Goal: Contribute content: Contribute content

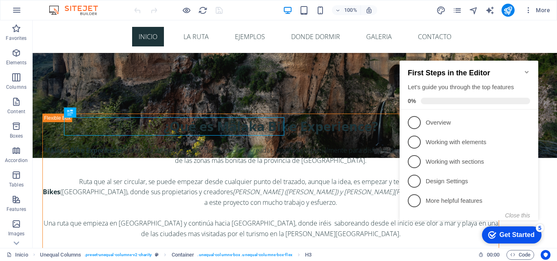
scroll to position [361, 0]
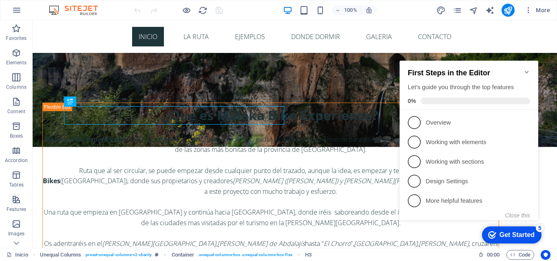
click at [527, 69] on icon "Minimize checklist" at bounding box center [526, 72] width 7 height 7
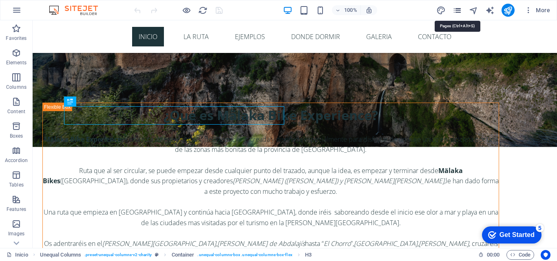
click at [458, 13] on icon "pages" at bounding box center [456, 10] width 9 height 9
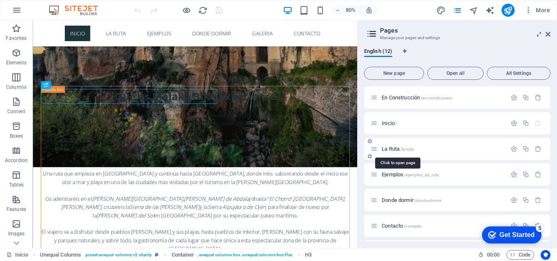
click at [388, 150] on span "La Ruta /la-ruta" at bounding box center [397, 149] width 32 height 6
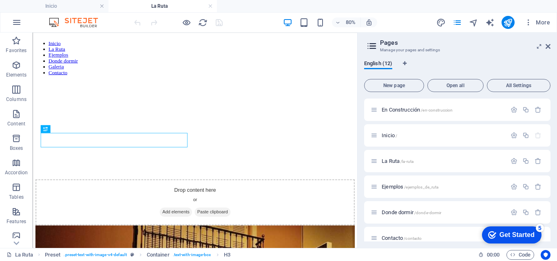
scroll to position [1057, 0]
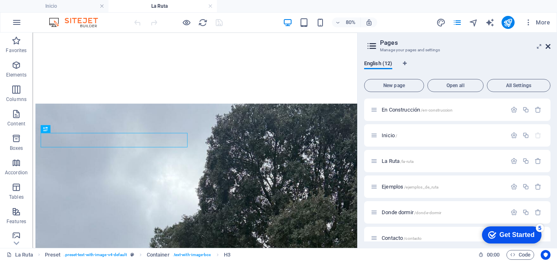
click at [547, 46] on icon at bounding box center [547, 46] width 5 height 7
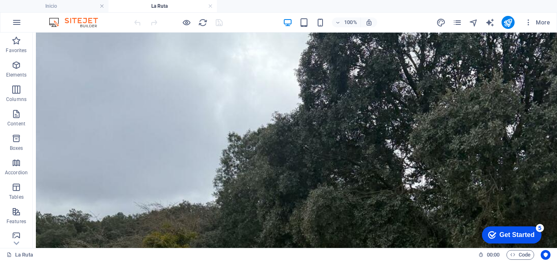
scroll to position [1290, 0]
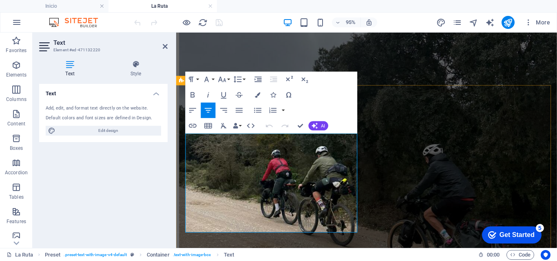
scroll to position [1328, 0]
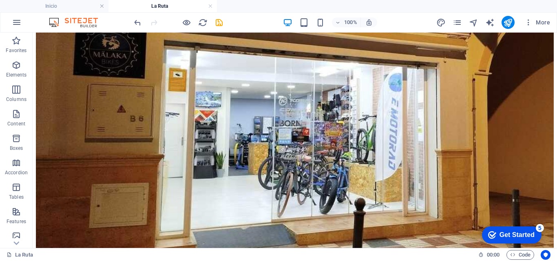
scroll to position [370, 0]
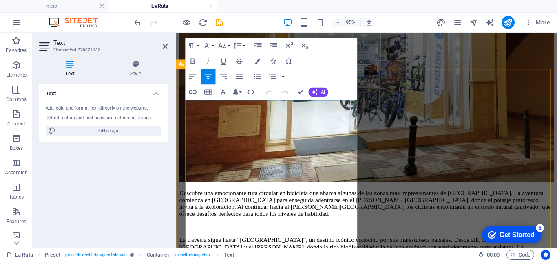
drag, startPoint x: 221, startPoint y: 258, endPoint x: 205, endPoint y: 174, distance: 84.6
drag, startPoint x: 221, startPoint y: 255, endPoint x: 234, endPoint y: 175, distance: 81.3
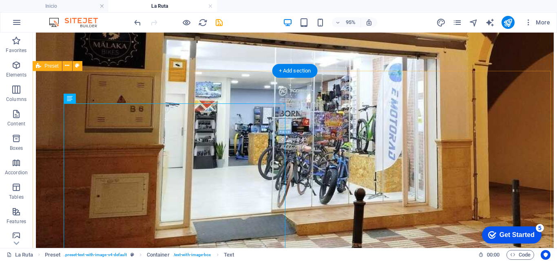
scroll to position [350, 0]
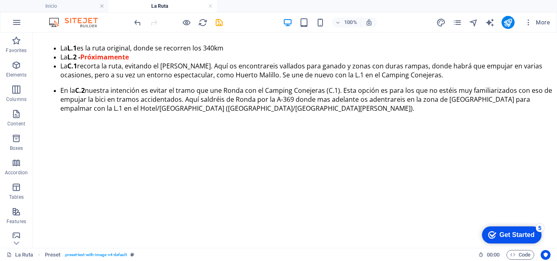
scroll to position [796, 0]
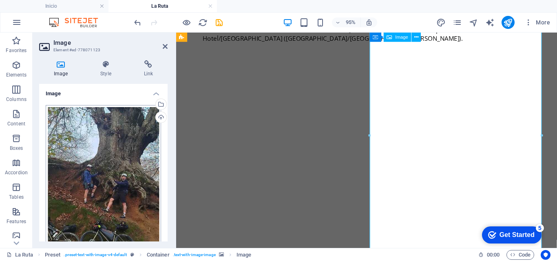
scroll to position [762, 0]
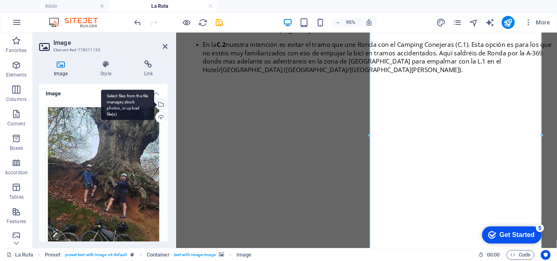
click at [154, 102] on div "Select files from the file manager, stock photos, or upload file(s)" at bounding box center [127, 105] width 53 height 31
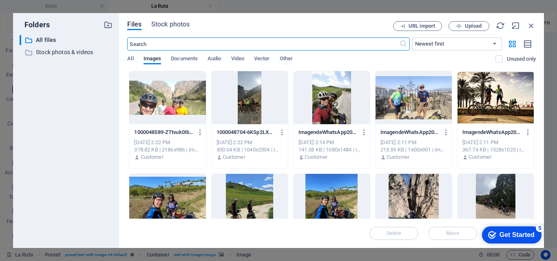
scroll to position [764, 0]
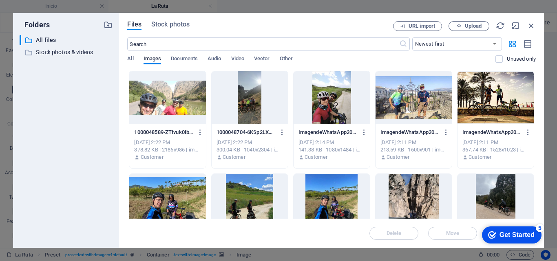
drag, startPoint x: 535, startPoint y: 95, endPoint x: 535, endPoint y: 117, distance: 22.4
click at [535, 117] on div "Files Stock photos URL import Upload ​ Newest first Oldest first Name (A-Z) Nam…" at bounding box center [331, 130] width 425 height 235
drag, startPoint x: 535, startPoint y: 93, endPoint x: 535, endPoint y: 111, distance: 17.9
click at [535, 111] on div "Files Stock photos URL import Upload ​ Newest first Oldest first Name (A-Z) Nam…" at bounding box center [331, 130] width 425 height 235
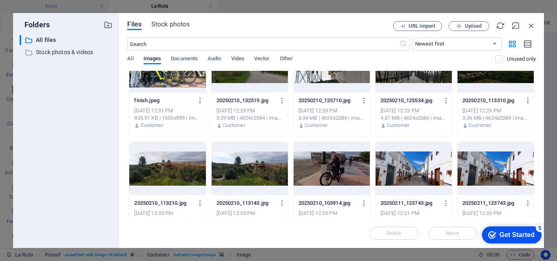
scroll to position [1269, 0]
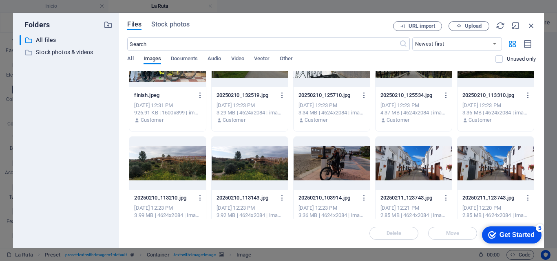
drag, startPoint x: 535, startPoint y: 174, endPoint x: 535, endPoint y: 179, distance: 4.9
click at [535, 179] on div "Files Stock photos URL import Upload ​ Newest first Oldest first Name (A-Z) Nam…" at bounding box center [331, 130] width 425 height 235
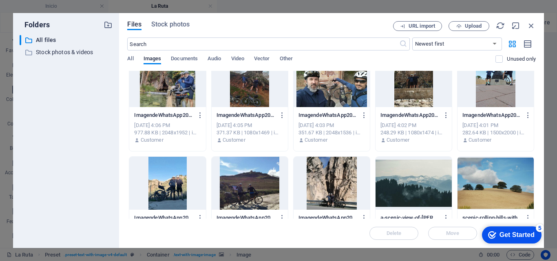
scroll to position [2285, 0]
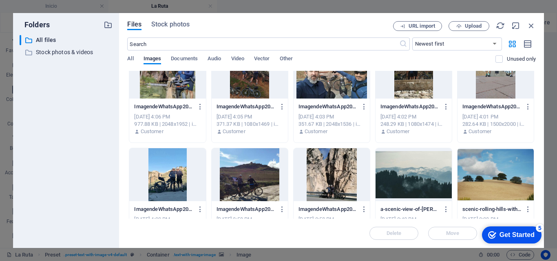
click at [322, 172] on div at bounding box center [331, 174] width 76 height 53
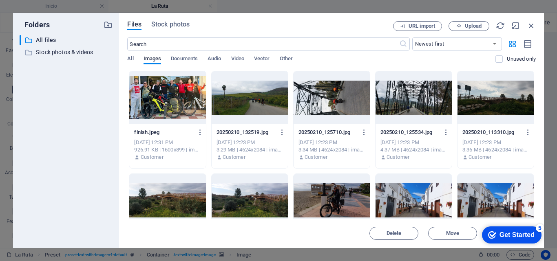
scroll to position [3544, 0]
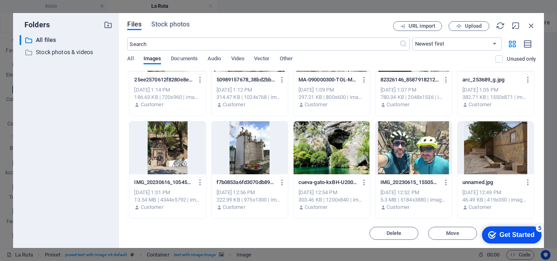
click at [273, 243] on div "Files Stock photos URL import Upload ​ Newest first Oldest first Name (A-Z) Nam…" at bounding box center [331, 130] width 425 height 235
click at [452, 233] on span "Move" at bounding box center [452, 233] width 13 height 5
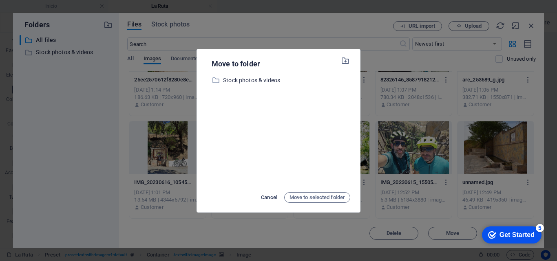
click at [270, 196] on span "Cancel" at bounding box center [269, 198] width 16 height 10
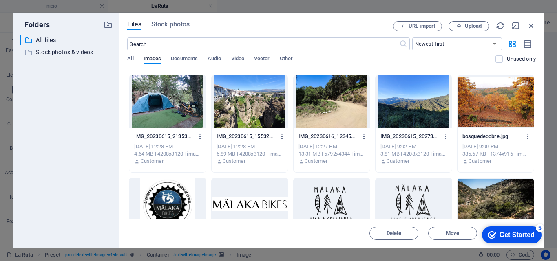
scroll to position [3943, 0]
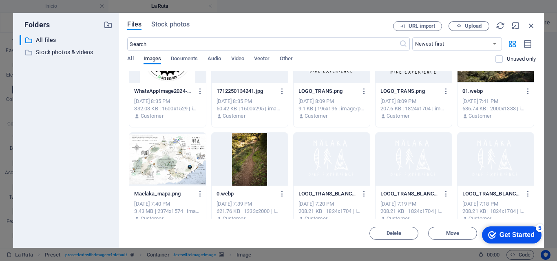
click at [241, 166] on div at bounding box center [249, 159] width 76 height 53
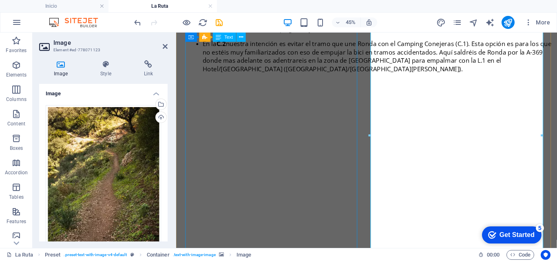
scroll to position [762, 0]
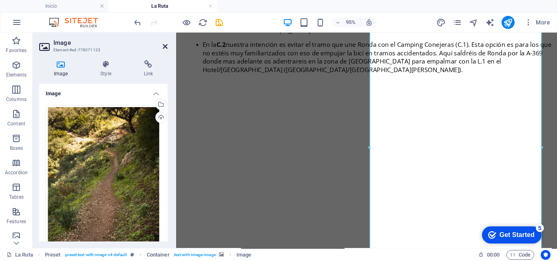
click at [165, 45] on icon at bounding box center [165, 46] width 5 height 7
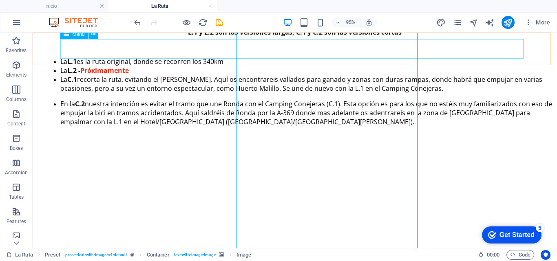
scroll to position [796, 0]
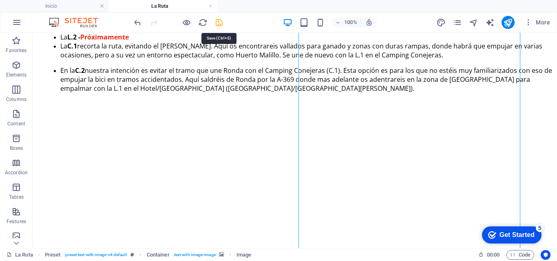
click at [221, 24] on icon "save" at bounding box center [218, 22] width 9 height 9
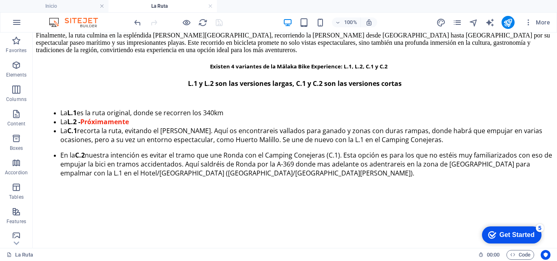
scroll to position [761, 0]
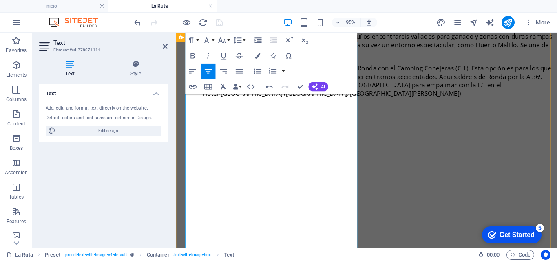
scroll to position [756, 0]
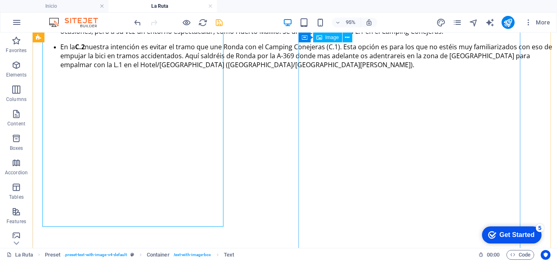
scroll to position [853, 0]
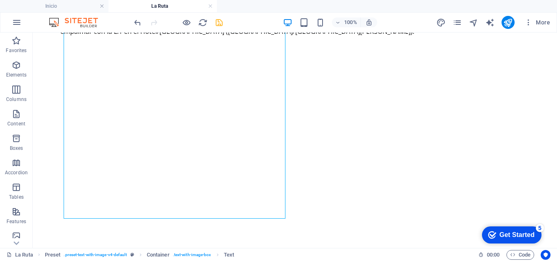
click at [212, 23] on div at bounding box center [177, 22] width 91 height 13
click at [218, 24] on icon "save" at bounding box center [218, 22] width 9 height 9
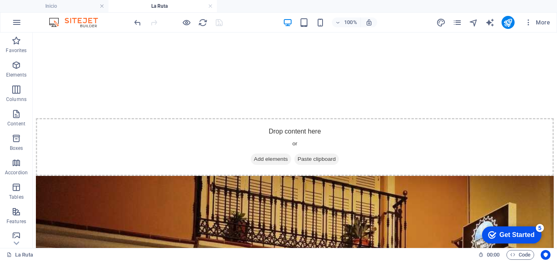
scroll to position [0, 0]
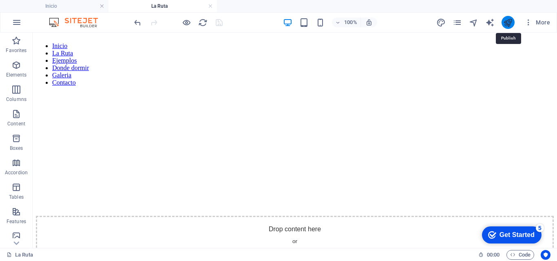
click at [506, 23] on icon "publish" at bounding box center [507, 22] width 9 height 9
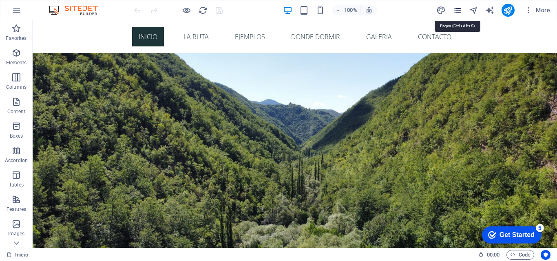
click at [456, 11] on icon "pages" at bounding box center [456, 10] width 9 height 9
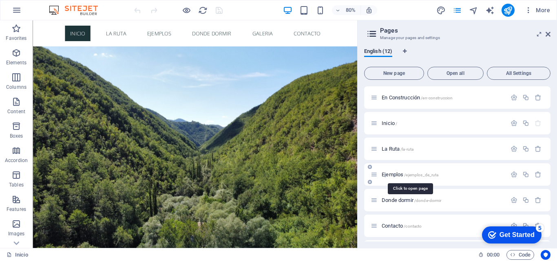
click at [388, 176] on span "Ejemplos /ejemplos_de_ruta" at bounding box center [409, 175] width 57 height 6
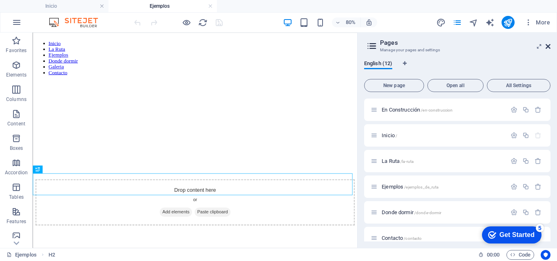
click at [547, 46] on icon at bounding box center [547, 46] width 5 height 7
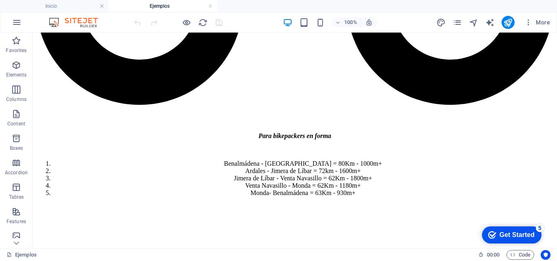
scroll to position [736, 0]
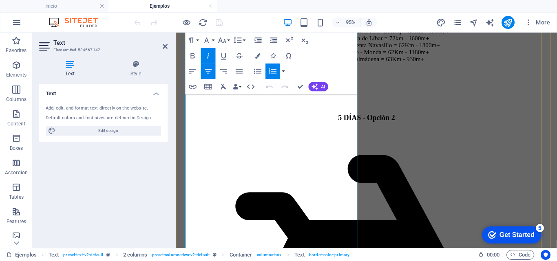
scroll to position [777, 0]
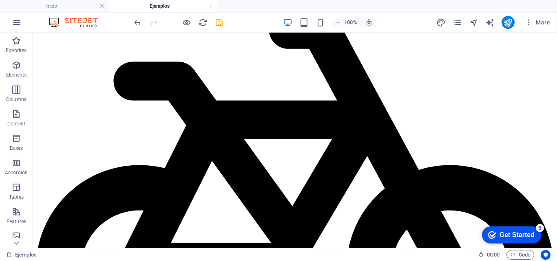
scroll to position [223, 0]
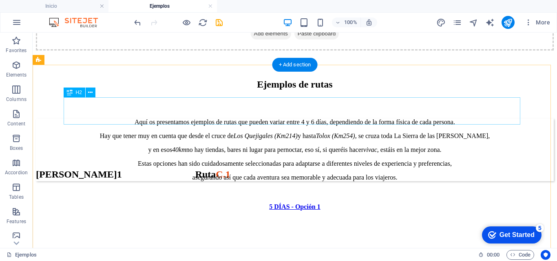
click at [369, 169] on div "Ruta L.1 Ruta C.1" at bounding box center [294, 174] width 517 height 11
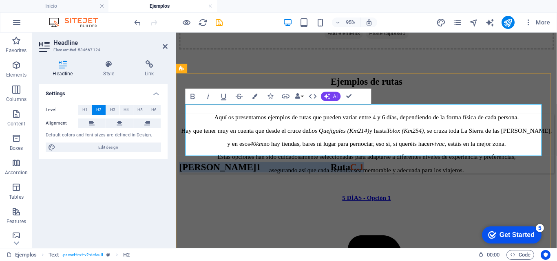
click at [485, 169] on h2 "Ruta L.1 Ruta C.1" at bounding box center [376, 174] width 394 height 11
drag, startPoint x: 491, startPoint y: 123, endPoint x: 219, endPoint y: 154, distance: 273.6
click at [219, 169] on h2 "Ruta L.1 Ruta C.1" at bounding box center [376, 174] width 394 height 11
copy h2 "Ruta C.1"
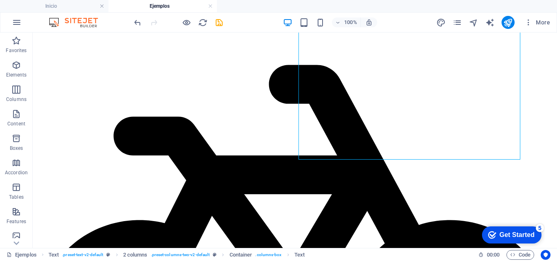
scroll to position [414, 0]
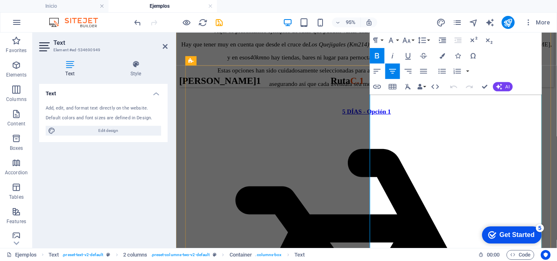
scroll to position [335, 0]
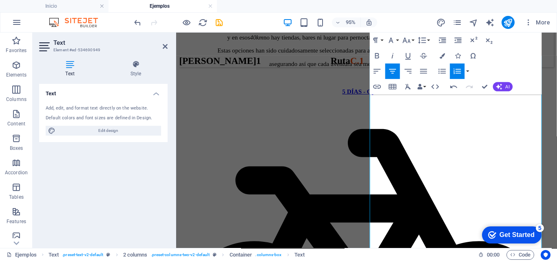
click at [525, 233] on div "Get Started" at bounding box center [516, 234] width 35 height 7
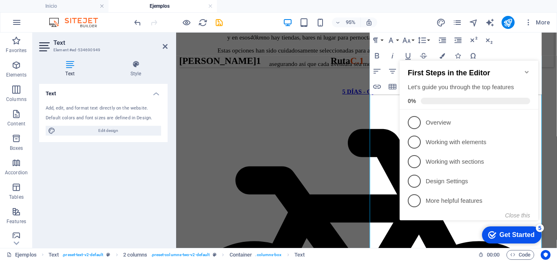
click at [525, 71] on icon "Minimize checklist" at bounding box center [526, 72] width 4 height 2
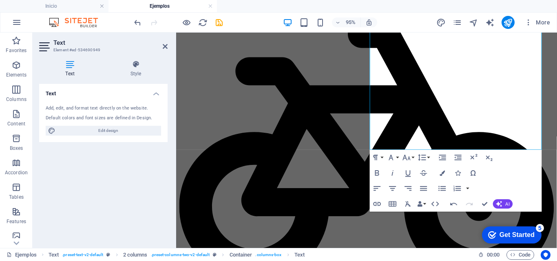
scroll to position [445, 0]
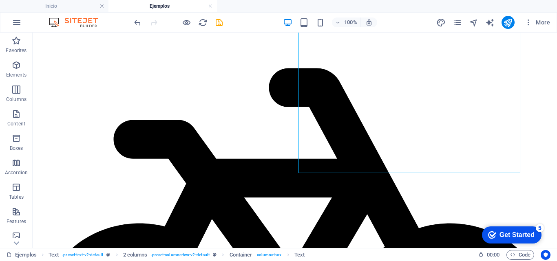
scroll to position [225, 0]
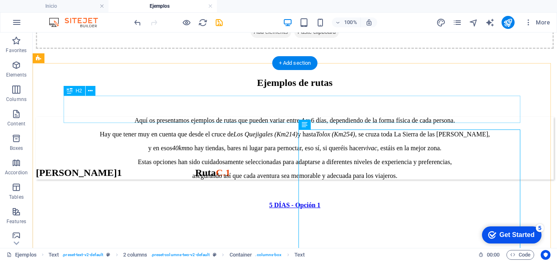
click at [413, 167] on div "Ruta L.1 Ruta C.1" at bounding box center [294, 172] width 517 height 11
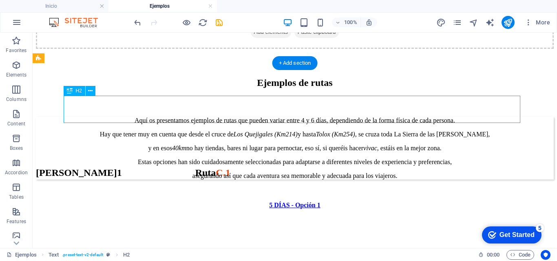
click at [413, 167] on div "Ruta L.1 Ruta C.1" at bounding box center [294, 172] width 517 height 11
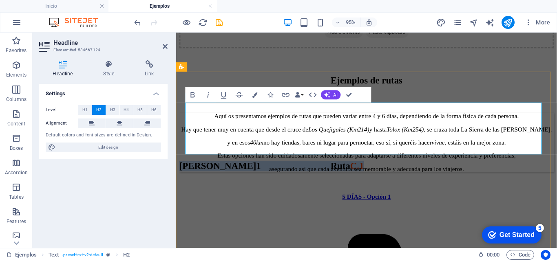
click at [477, 167] on h2 "Ruta L.1 Ruta C.1" at bounding box center [376, 172] width 394 height 11
drag, startPoint x: 491, startPoint y: 123, endPoint x: 514, endPoint y: 133, distance: 25.6
click at [514, 167] on h2 "Ruta L.1 Ruta C.1" at bounding box center [376, 172] width 394 height 11
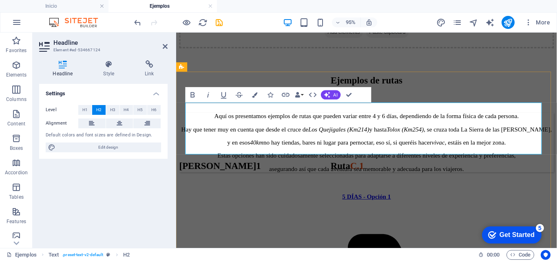
click at [458, 167] on h2 "Ruta L.1 Ruta C.1" at bounding box center [376, 172] width 394 height 11
click at [556, 167] on h2 "Ruta L.1 Ruta C.1" at bounding box center [376, 172] width 394 height 11
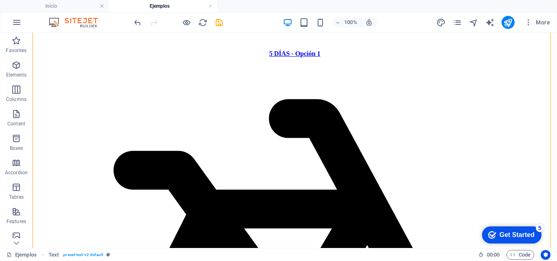
scroll to position [428, 0]
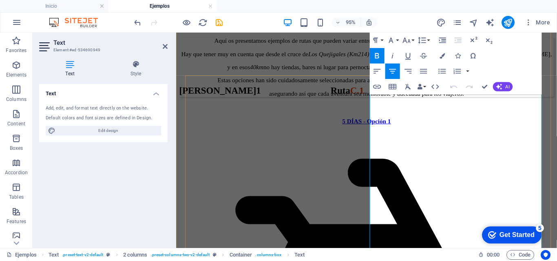
scroll to position [346, 0]
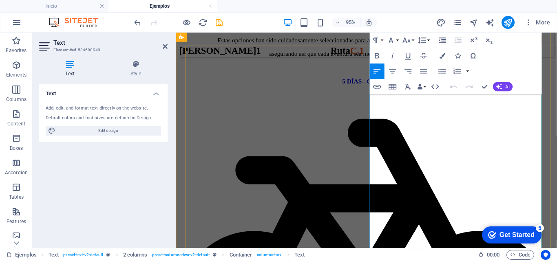
drag, startPoint x: 407, startPoint y: 253, endPoint x: 391, endPoint y: 256, distance: 16.1
drag, startPoint x: 405, startPoint y: 255, endPoint x: 381, endPoint y: 255, distance: 24.0
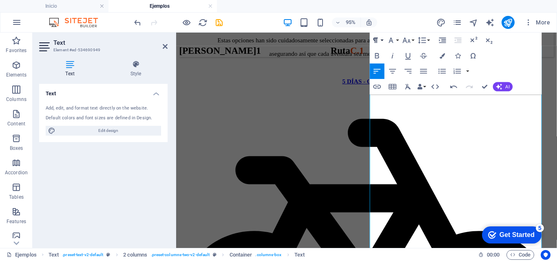
click at [383, 40] on button "Paragraph Format" at bounding box center [377, 40] width 15 height 15
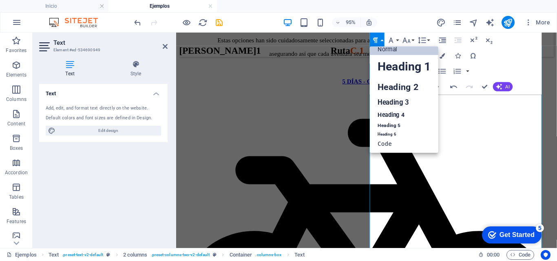
scroll to position [7, 0]
click at [388, 103] on link "Heading 3" at bounding box center [404, 102] width 68 height 13
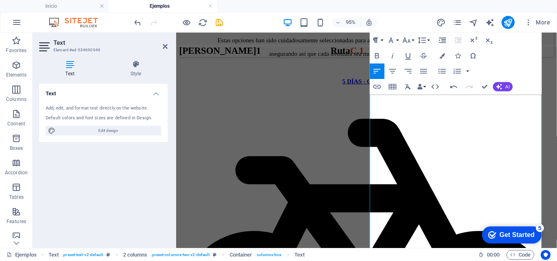
click at [380, 37] on button "Paragraph Format" at bounding box center [377, 40] width 15 height 15
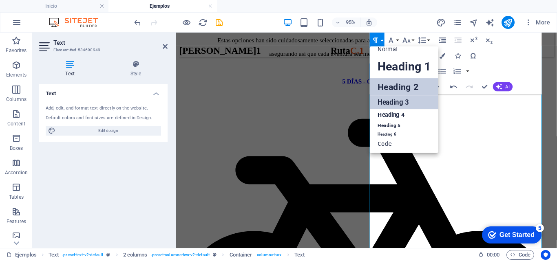
click at [391, 88] on link "Heading 2" at bounding box center [404, 87] width 68 height 18
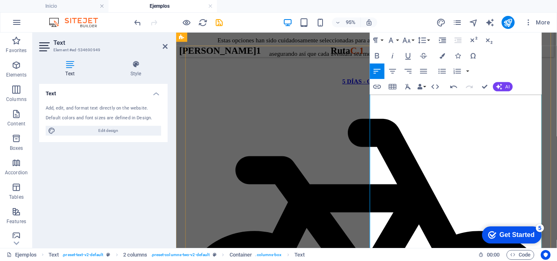
click at [392, 68] on icon "button" at bounding box center [392, 71] width 9 height 9
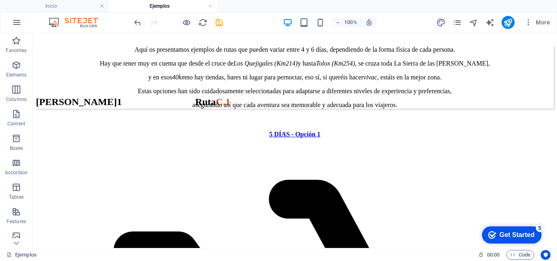
scroll to position [267, 0]
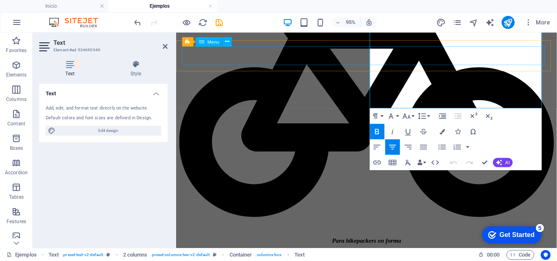
scroll to position [486, 0]
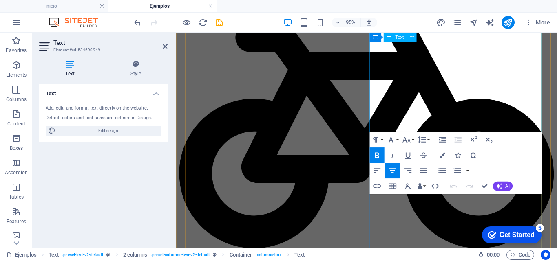
drag, startPoint x: 416, startPoint y: 126, endPoint x: 531, endPoint y: 95, distance: 118.1
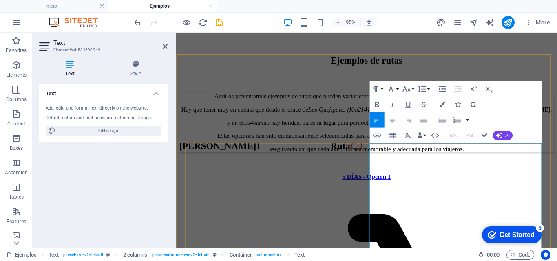
scroll to position [243, 0]
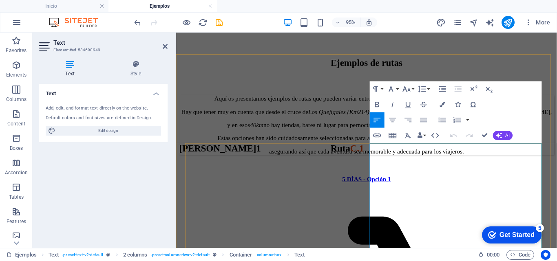
drag, startPoint x: 495, startPoint y: 92, endPoint x: 418, endPoint y: 158, distance: 101.8
copy div "4 DÍAS - Opción 1 Para disfrutar sin sufrir Benalmádena - El Chorro = 68Km - 70…"
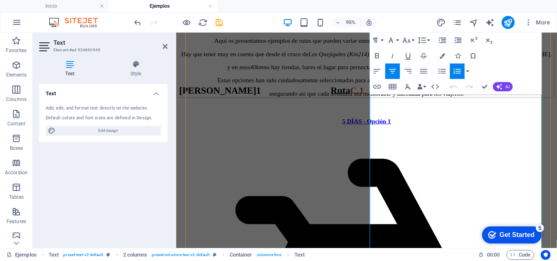
scroll to position [373, 0]
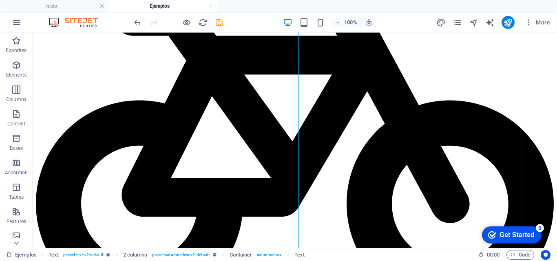
scroll to position [377, 0]
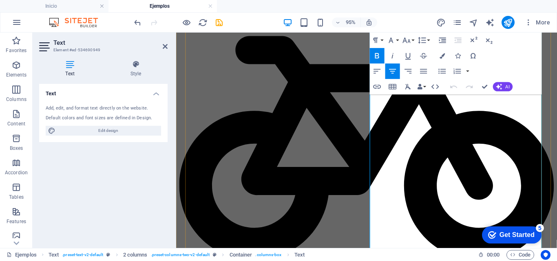
scroll to position [483, 0]
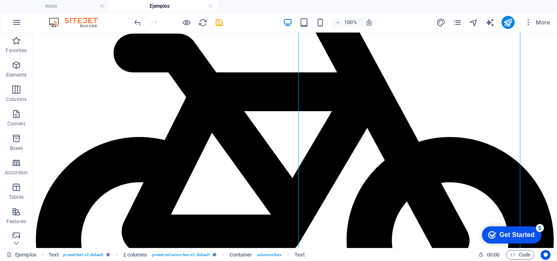
scroll to position [485, 0]
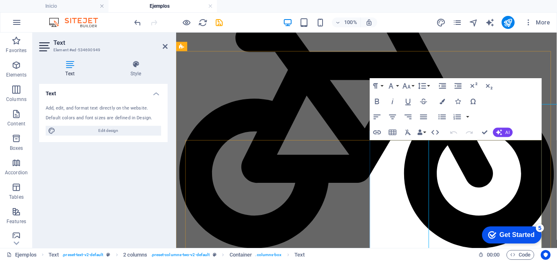
scroll to position [247, 0]
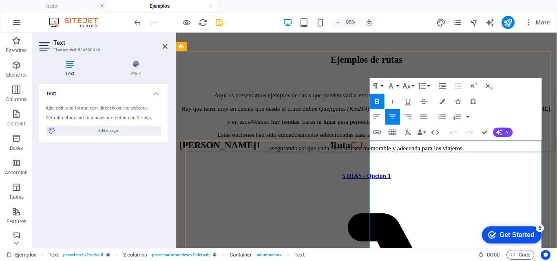
drag, startPoint x: 472, startPoint y: 199, endPoint x: 201, endPoint y: 38, distance: 315.4
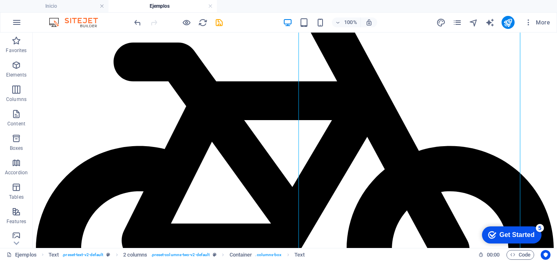
scroll to position [502, 0]
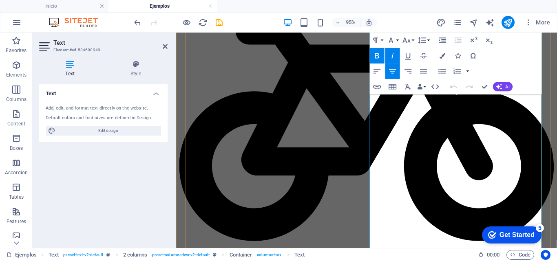
scroll to position [504, 0]
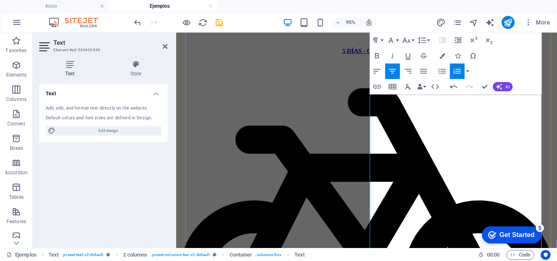
scroll to position [360, 0]
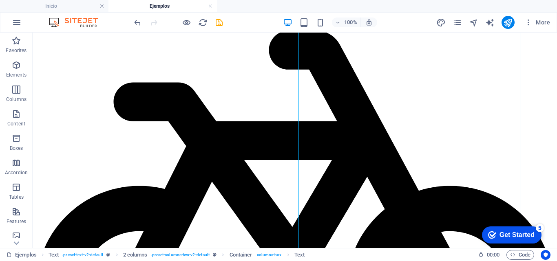
scroll to position [451, 0]
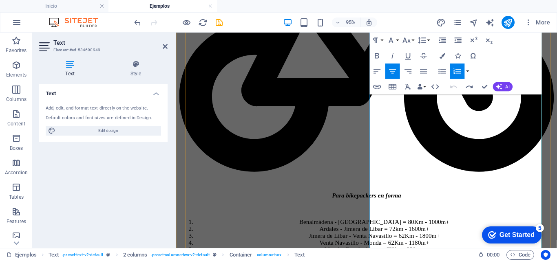
scroll to position [577, 0]
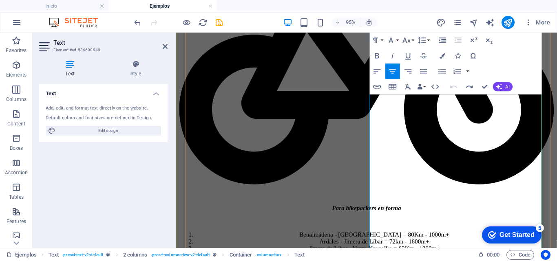
scroll to position [543, 0]
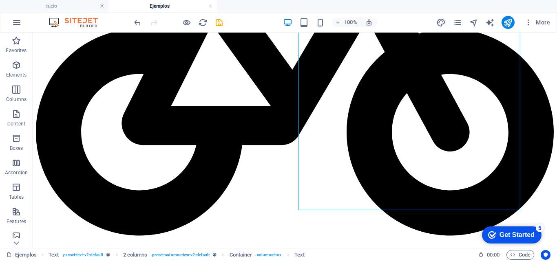
scroll to position [588, 0]
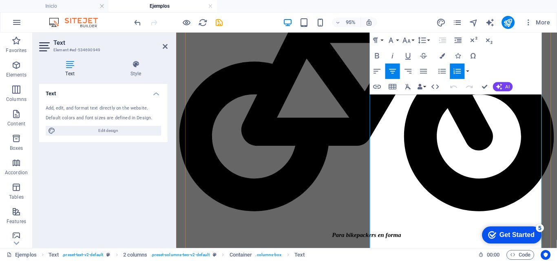
scroll to position [535, 0]
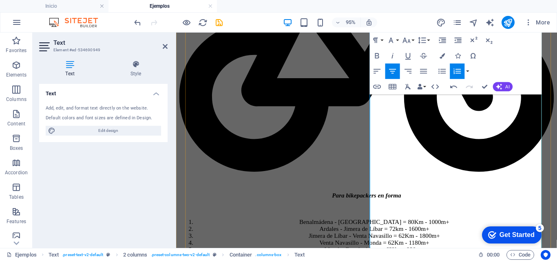
scroll to position [577, 0]
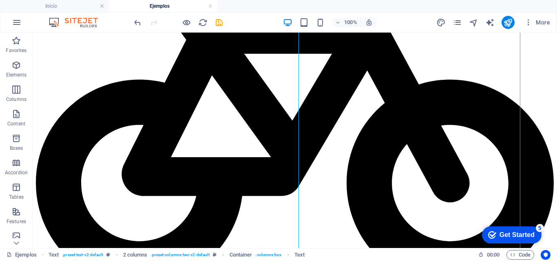
scroll to position [560, 0]
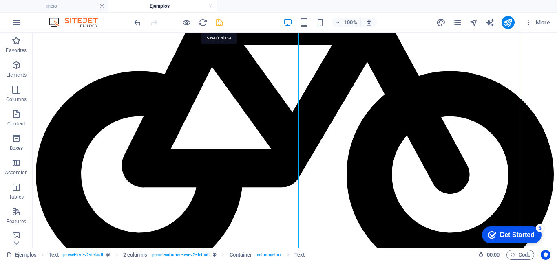
click at [218, 21] on icon "save" at bounding box center [218, 22] width 9 height 9
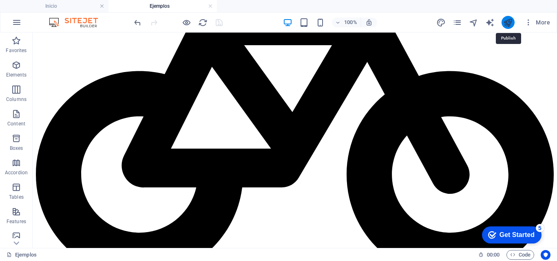
click at [504, 26] on icon "publish" at bounding box center [507, 22] width 9 height 9
